Goal: Find specific page/section: Find specific page/section

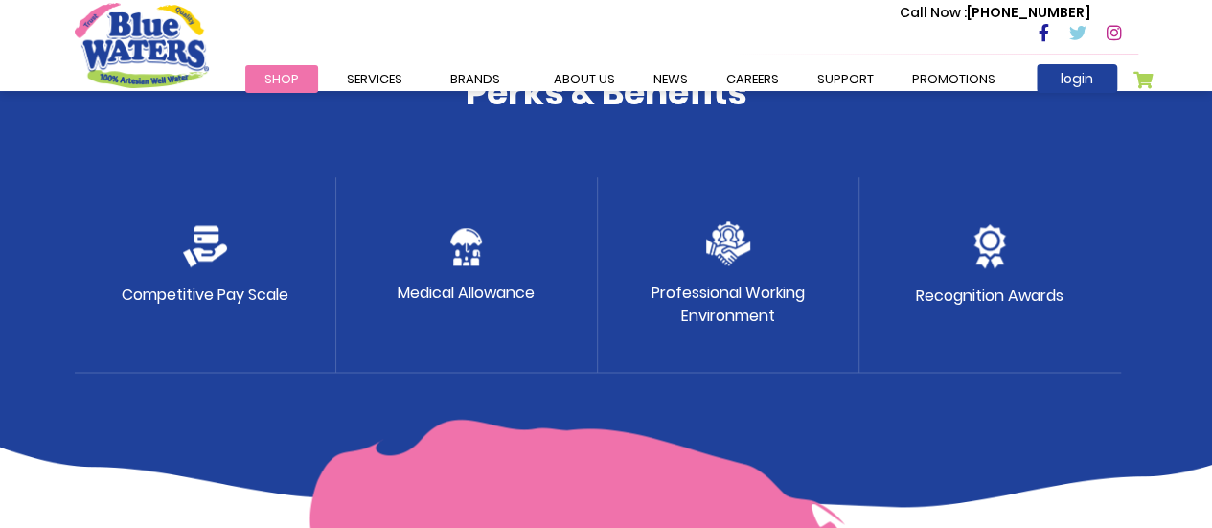
scroll to position [1150, 0]
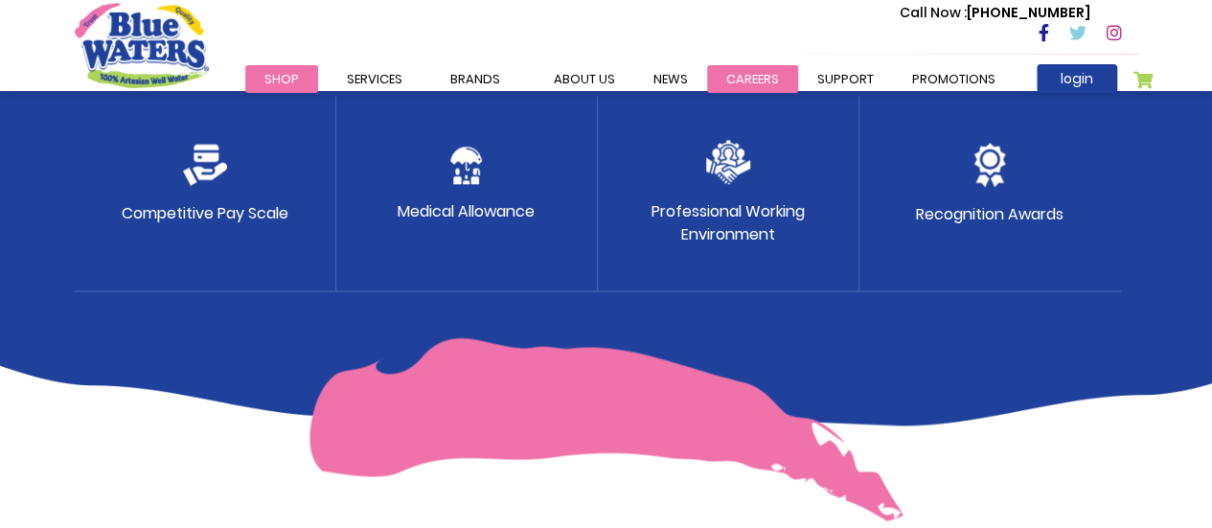
click at [732, 70] on link "careers" at bounding box center [752, 79] width 91 height 28
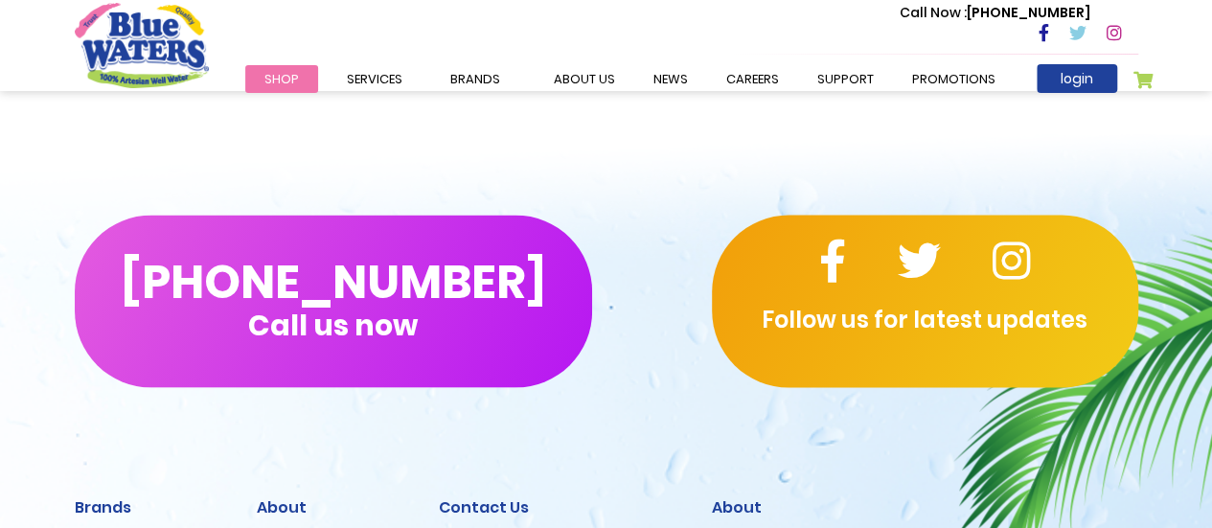
scroll to position [1742, 0]
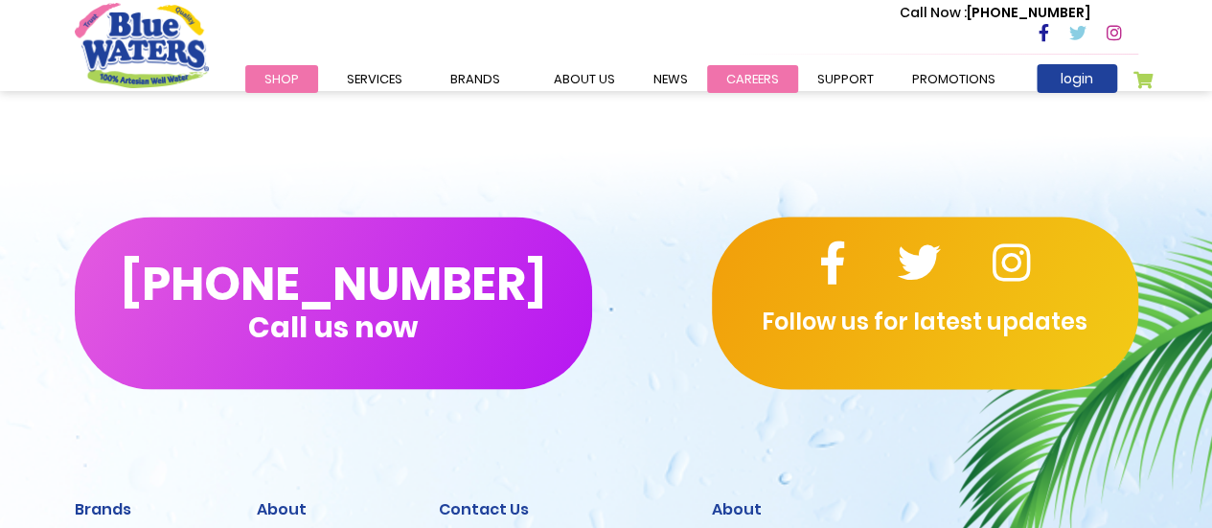
click at [733, 81] on link "careers" at bounding box center [752, 79] width 91 height 28
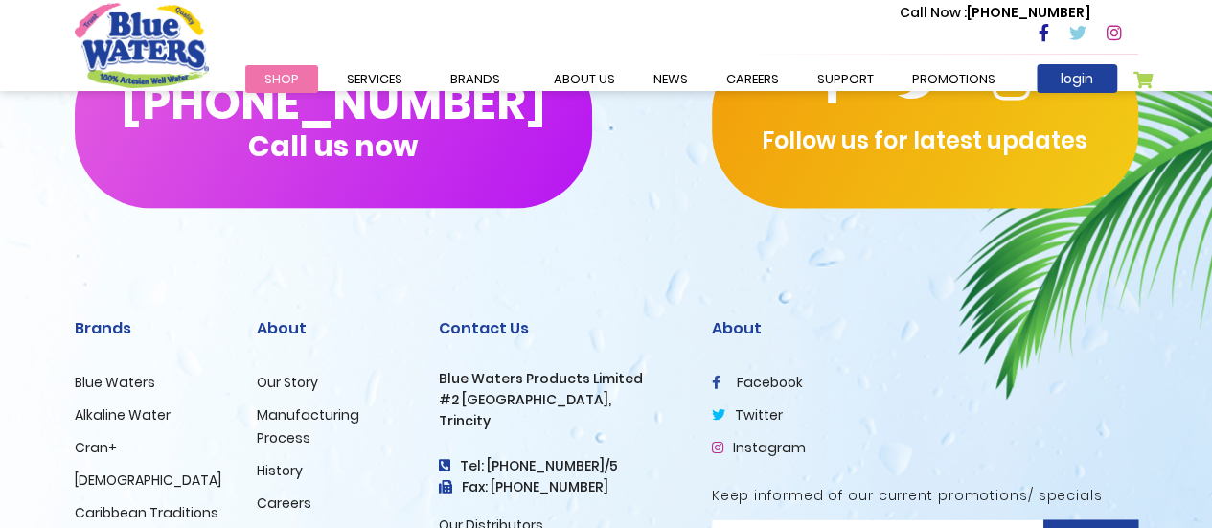
scroll to position [1820, 0]
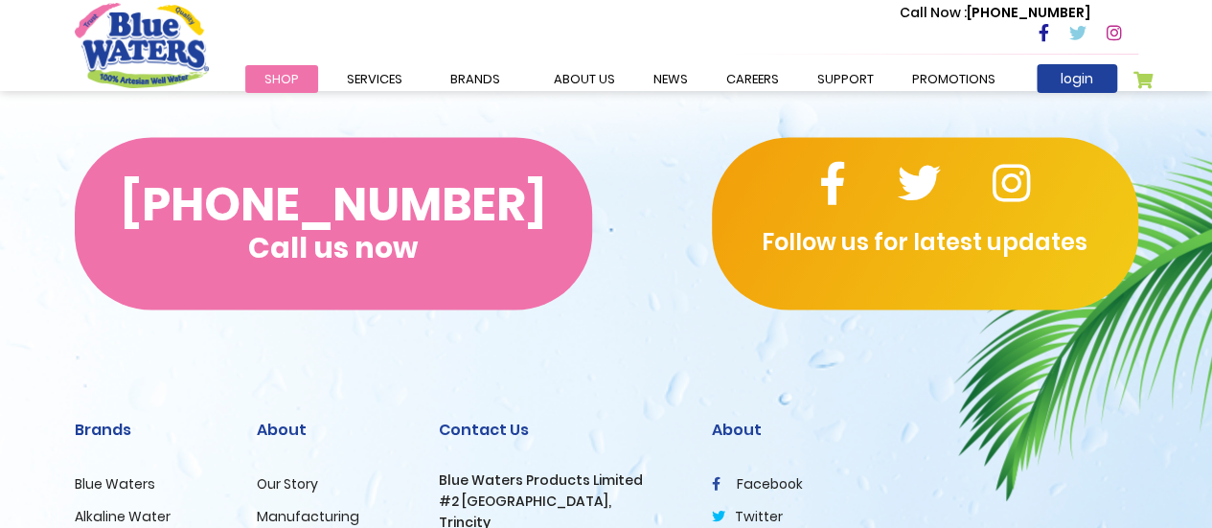
click at [451, 225] on button "(868) 640-8824 Call us now" at bounding box center [333, 224] width 517 height 172
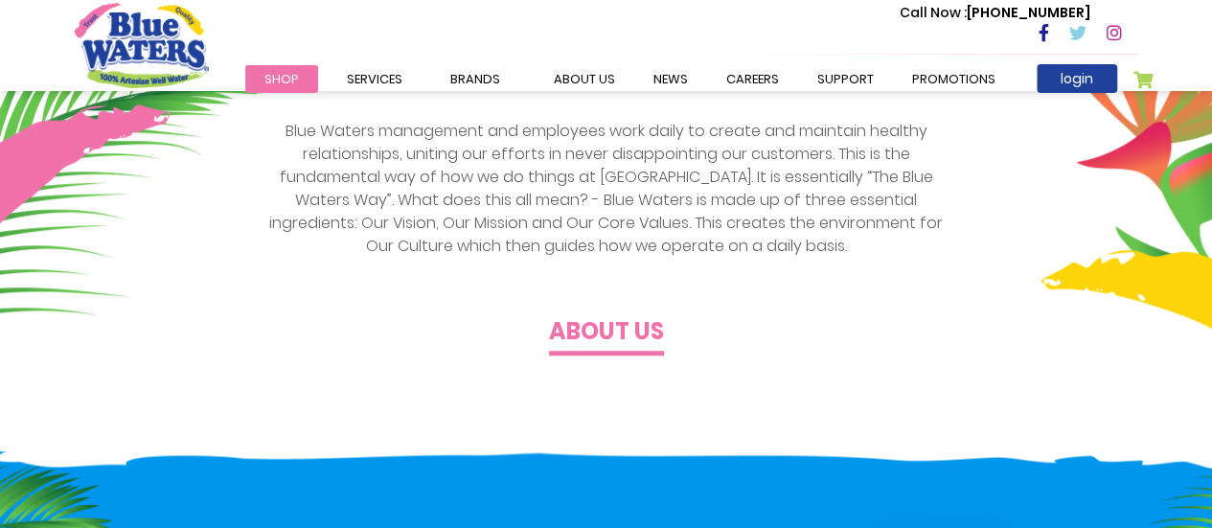
scroll to position [671, 0]
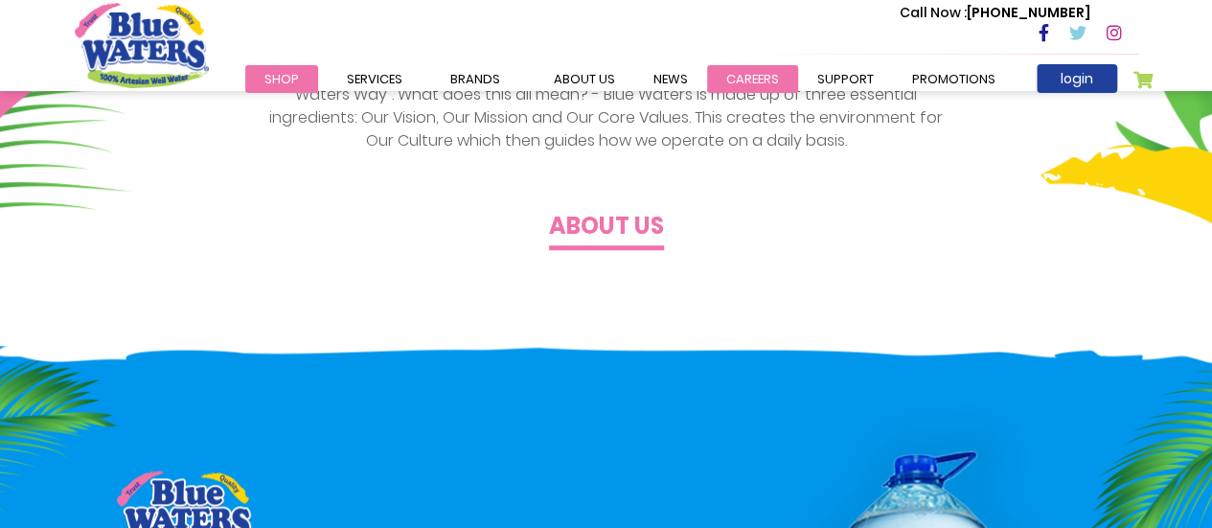
click at [735, 70] on link "careers" at bounding box center [752, 79] width 91 height 28
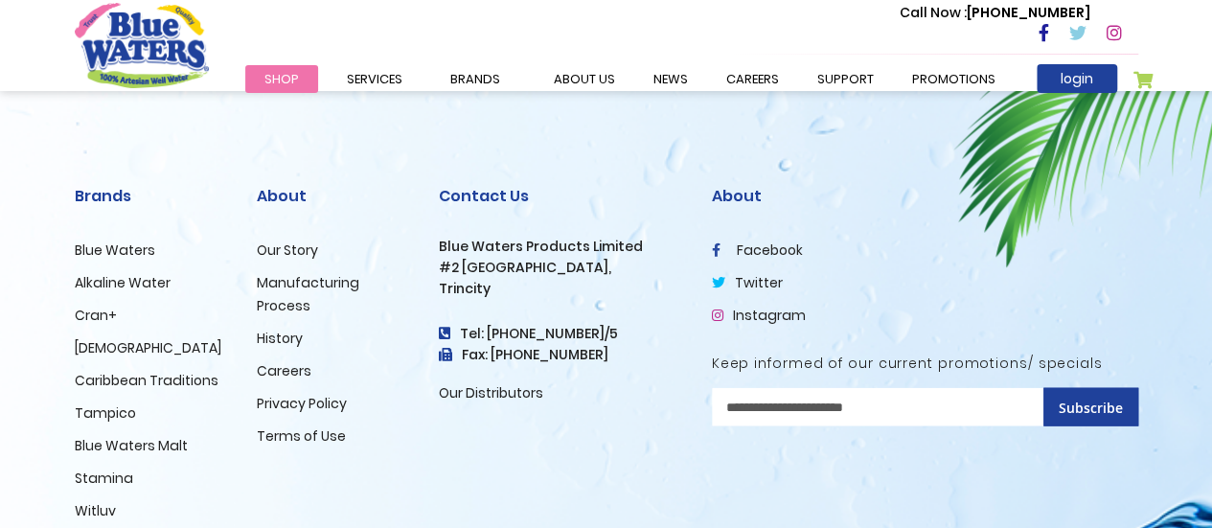
scroll to position [2125, 0]
